Goal: Task Accomplishment & Management: Manage account settings

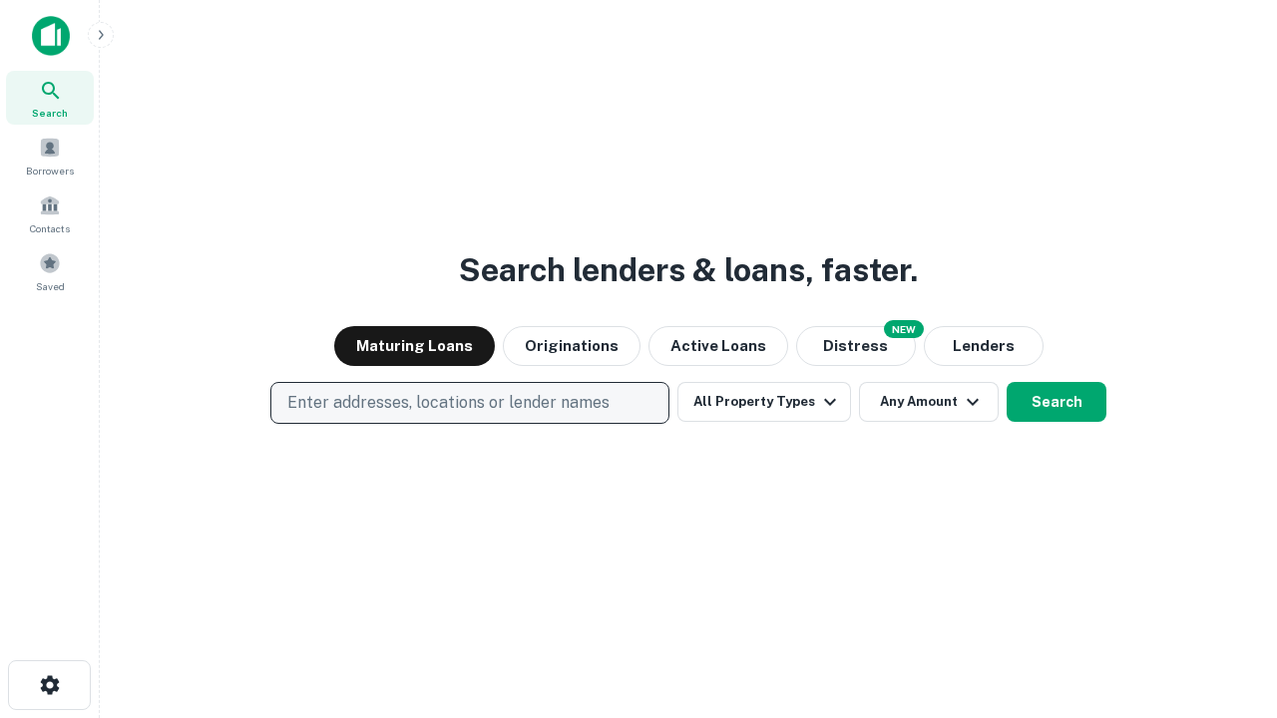
click at [469, 403] on p "Enter addresses, locations or lender names" at bounding box center [448, 403] width 322 height 24
type input "**********"
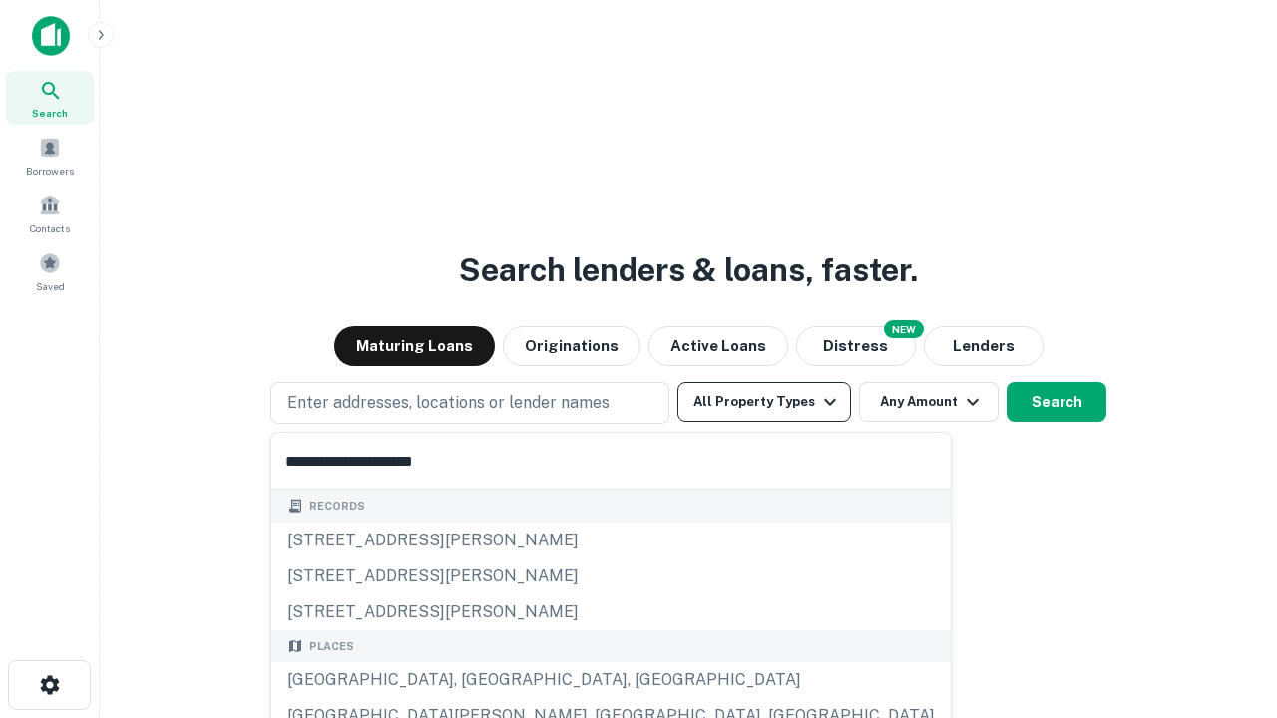
click at [477, 680] on div "Santa Monica, CA, USA" at bounding box center [610, 680] width 679 height 36
click at [764, 402] on button "All Property Types" at bounding box center [764, 402] width 174 height 40
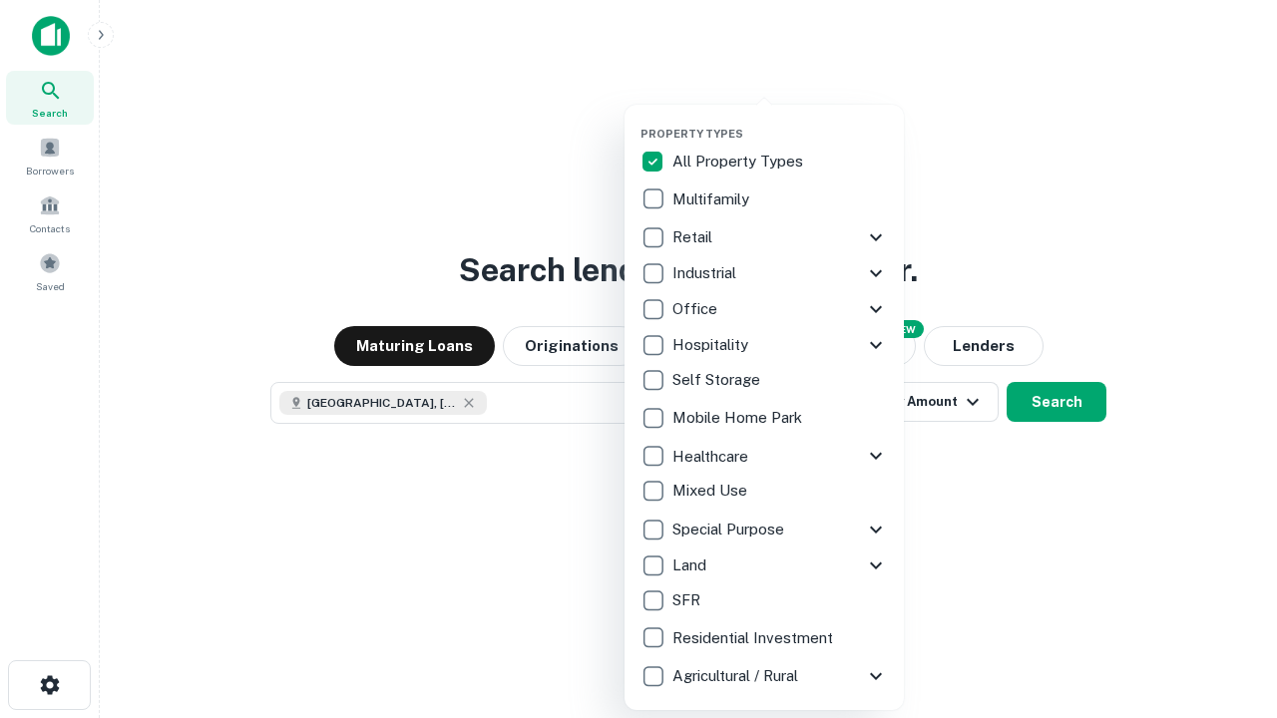
click at [780, 121] on button "button" at bounding box center [779, 121] width 279 height 1
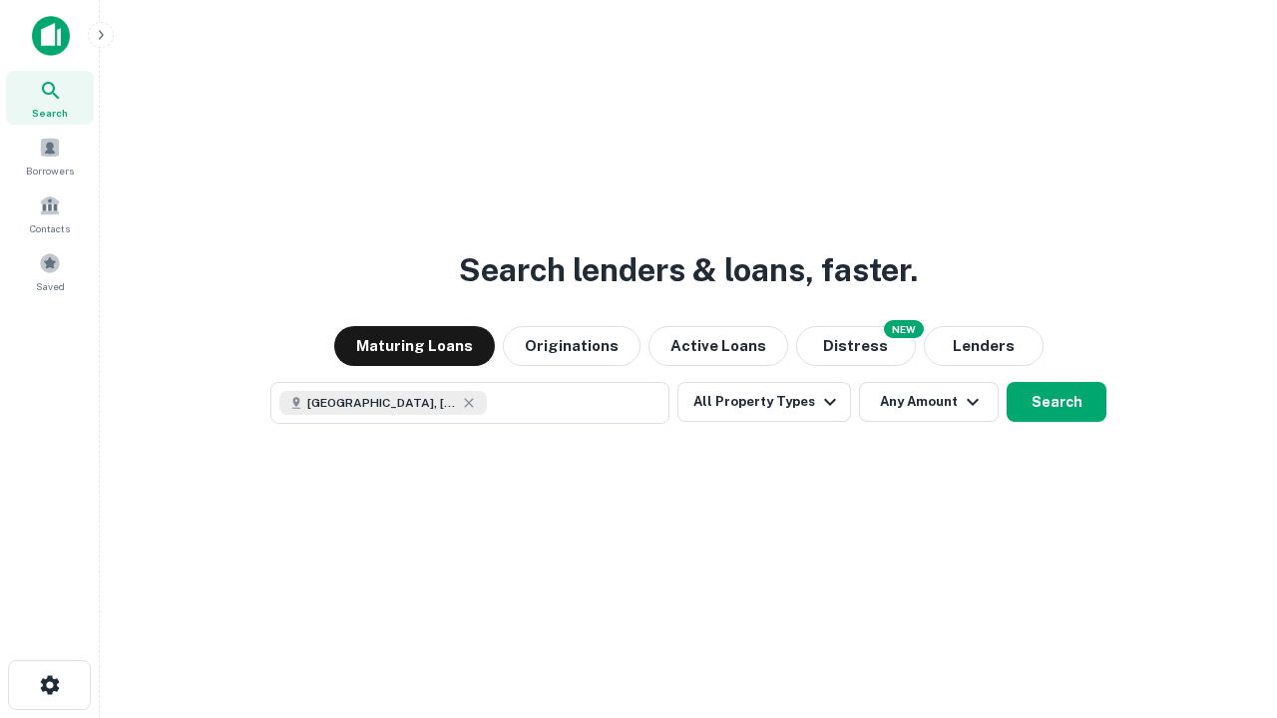
scroll to position [32, 0]
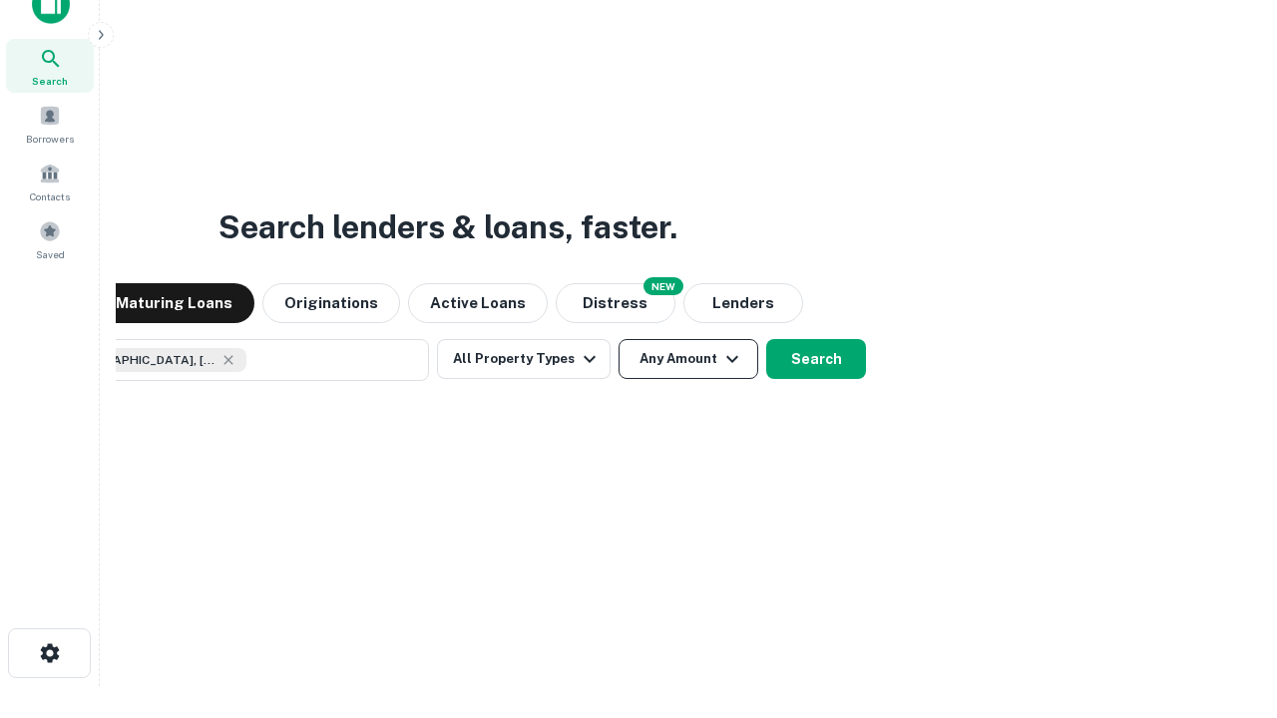
click at [618, 339] on button "Any Amount" at bounding box center [688, 359] width 140 height 40
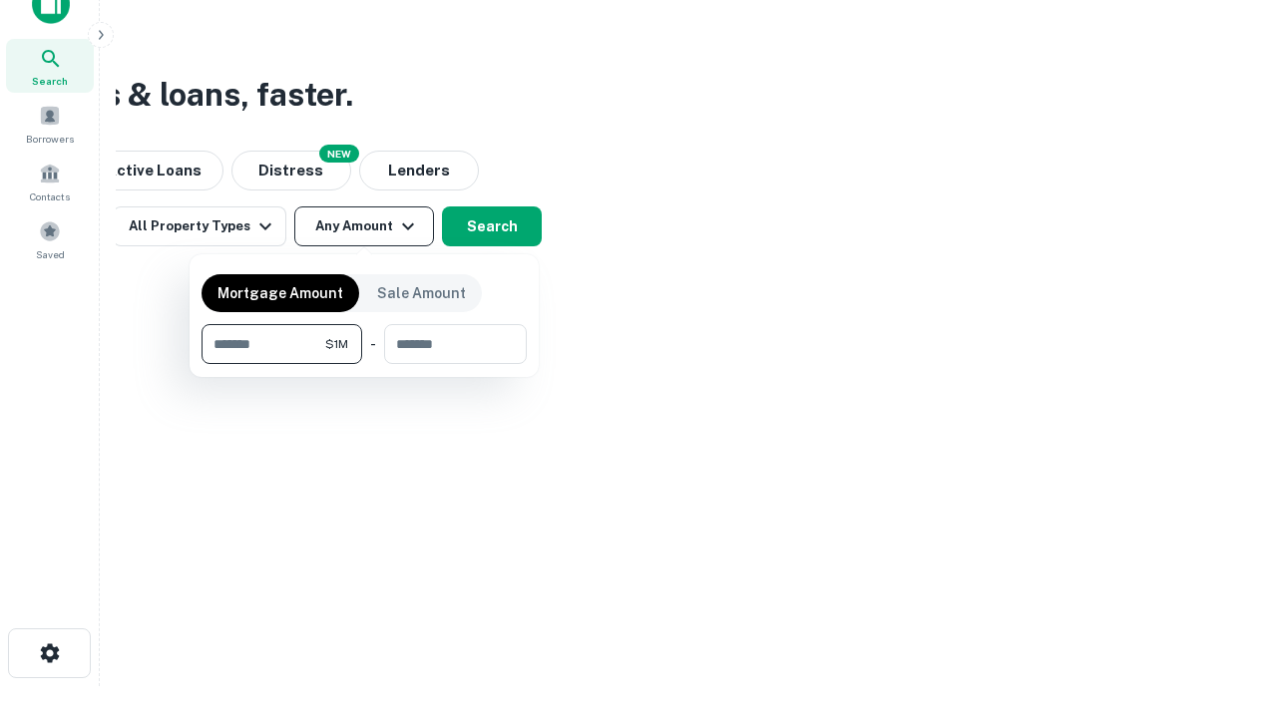
type input "*******"
click at [364, 364] on button "button" at bounding box center [363, 364] width 325 height 1
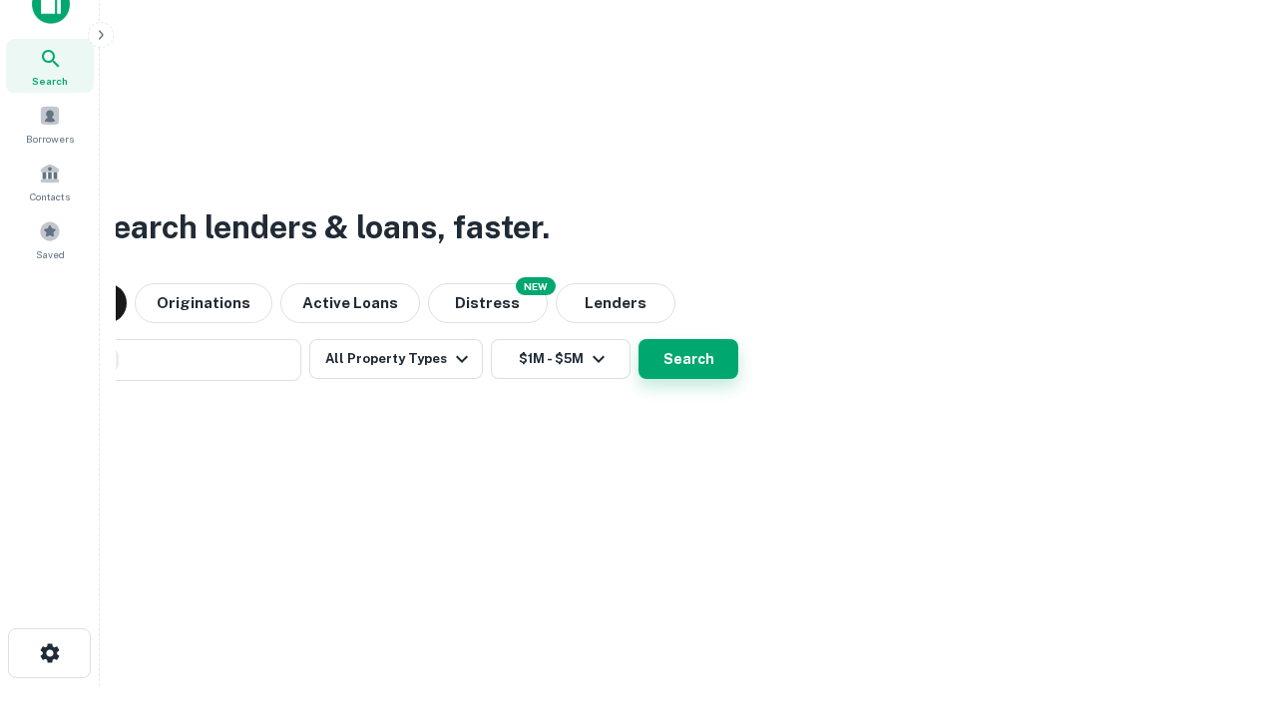
click at [638, 339] on button "Search" at bounding box center [688, 359] width 100 height 40
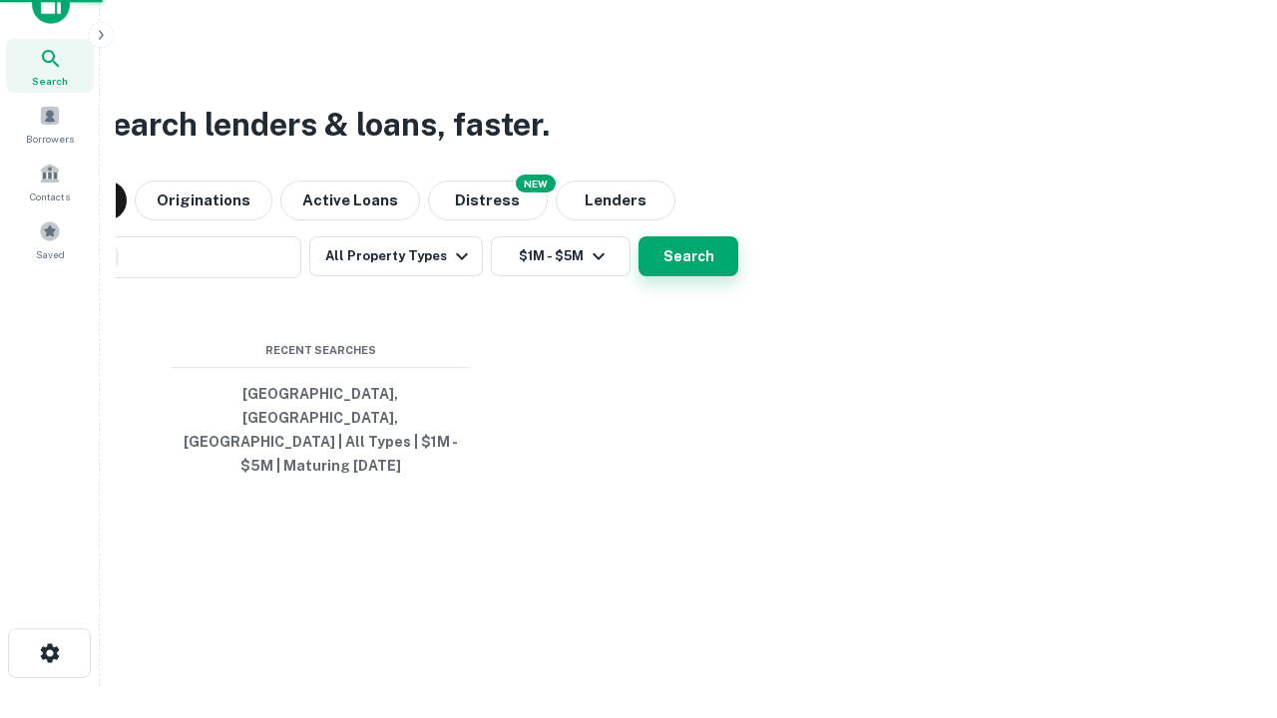
scroll to position [65, 564]
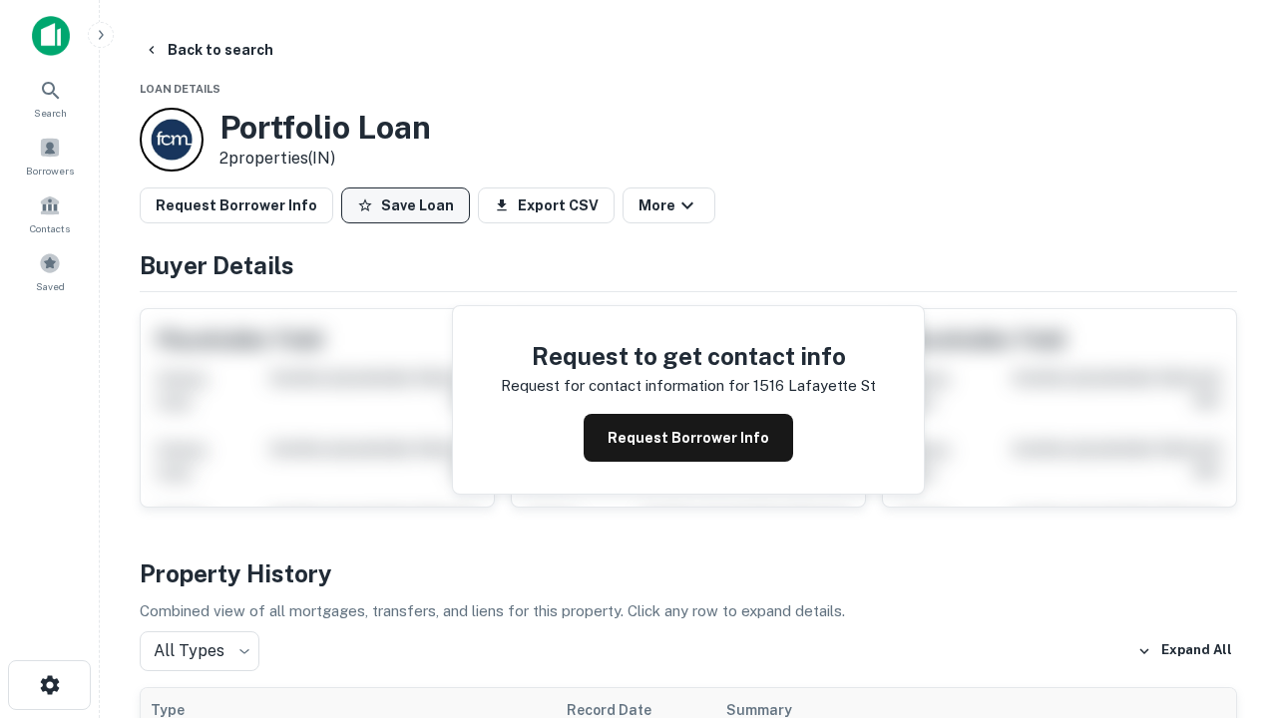
click at [405, 205] on button "Save Loan" at bounding box center [405, 206] width 129 height 36
click at [410, 205] on button "Save Loan" at bounding box center [405, 206] width 129 height 36
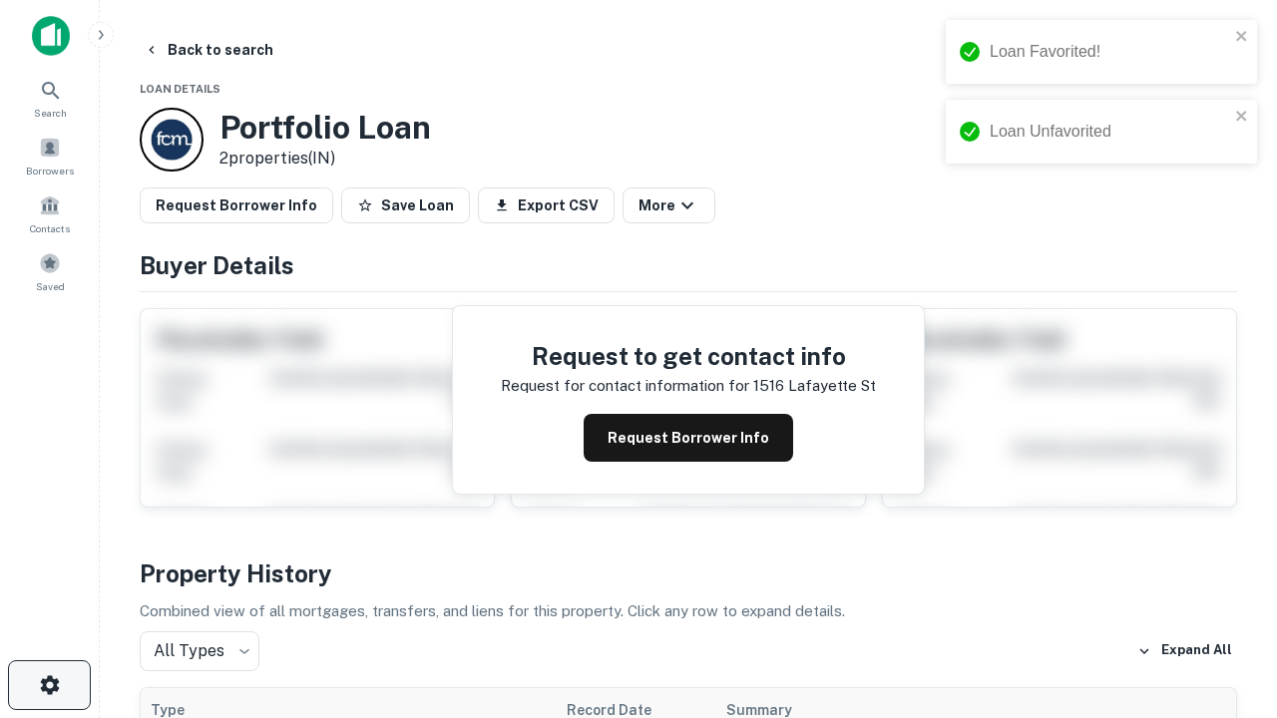
click at [49, 685] on icon "button" at bounding box center [50, 685] width 24 height 24
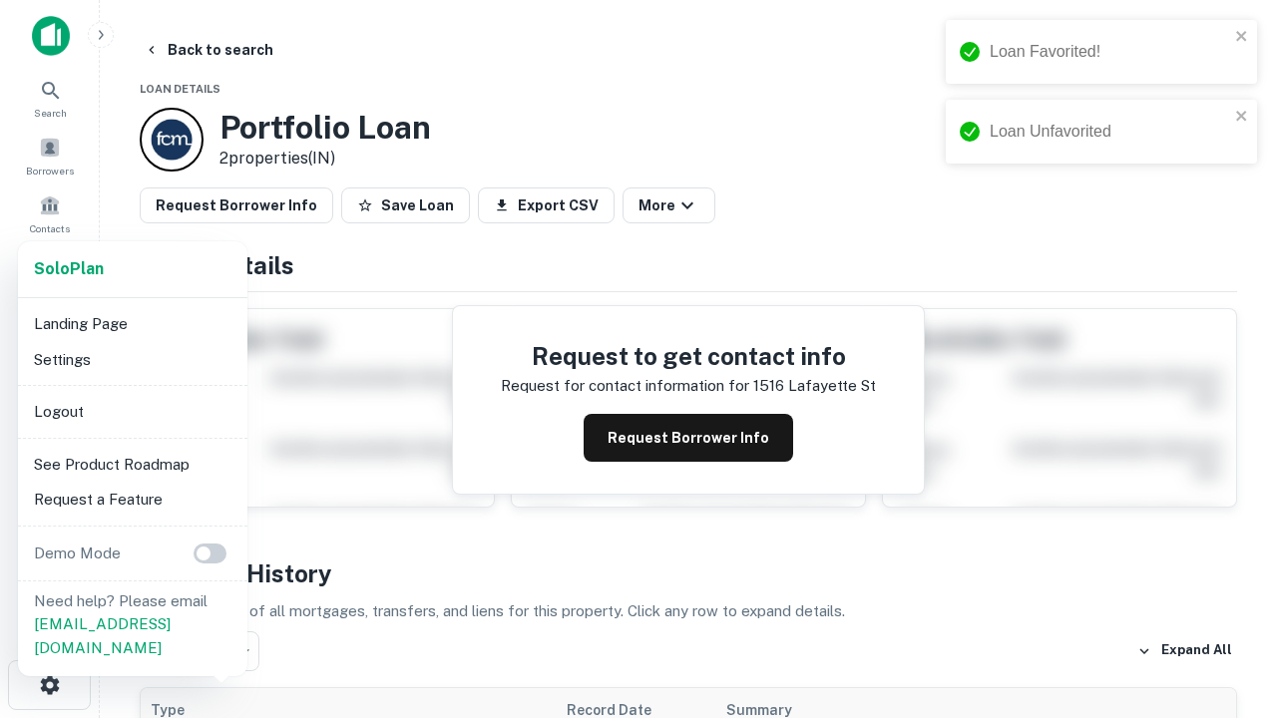
click at [132, 411] on li "Logout" at bounding box center [132, 412] width 213 height 36
